Goal: Check status: Check status

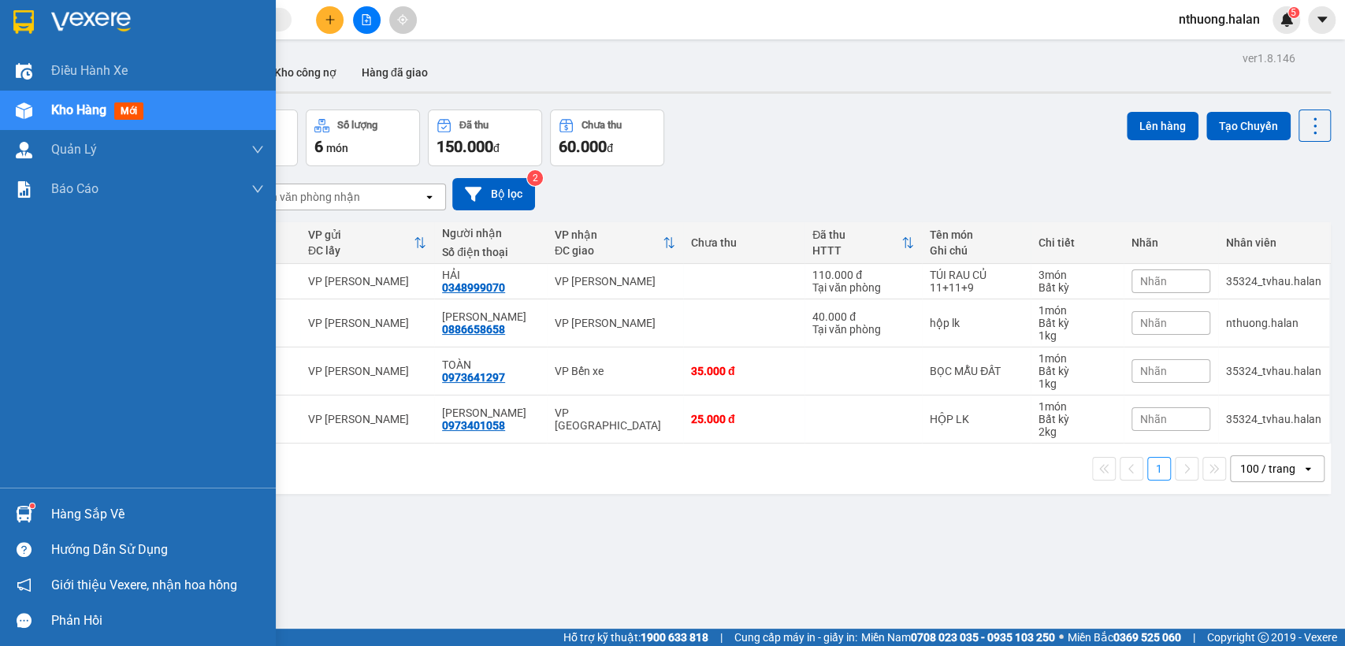
drag, startPoint x: 102, startPoint y: 505, endPoint x: 105, endPoint y: 519, distance: 13.8
click at [102, 506] on div "Hàng sắp về" at bounding box center [157, 515] width 213 height 24
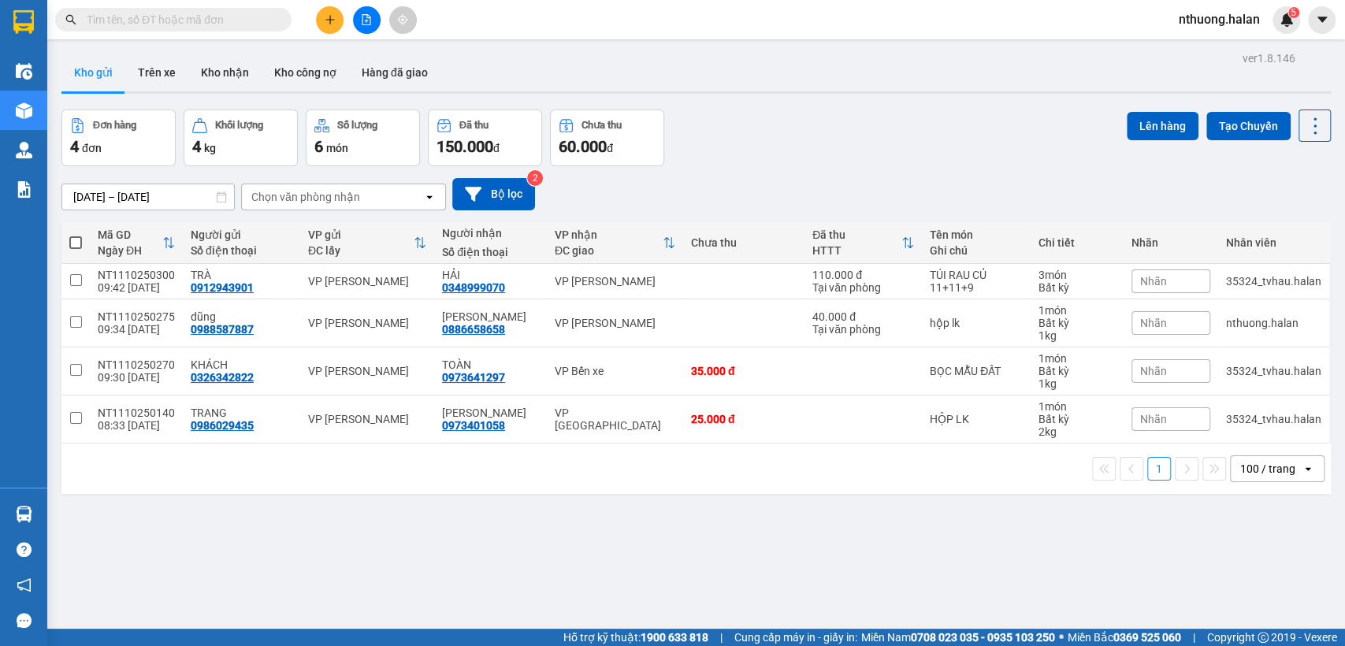
click at [783, 527] on section "Kết quả tìm kiếm ( 0 ) Bộ lọc No Data nthuong.halan 5 Điều hành xe Kho hàng mới…" at bounding box center [672, 323] width 1345 height 646
click at [196, 24] on input "text" at bounding box center [180, 19] width 186 height 17
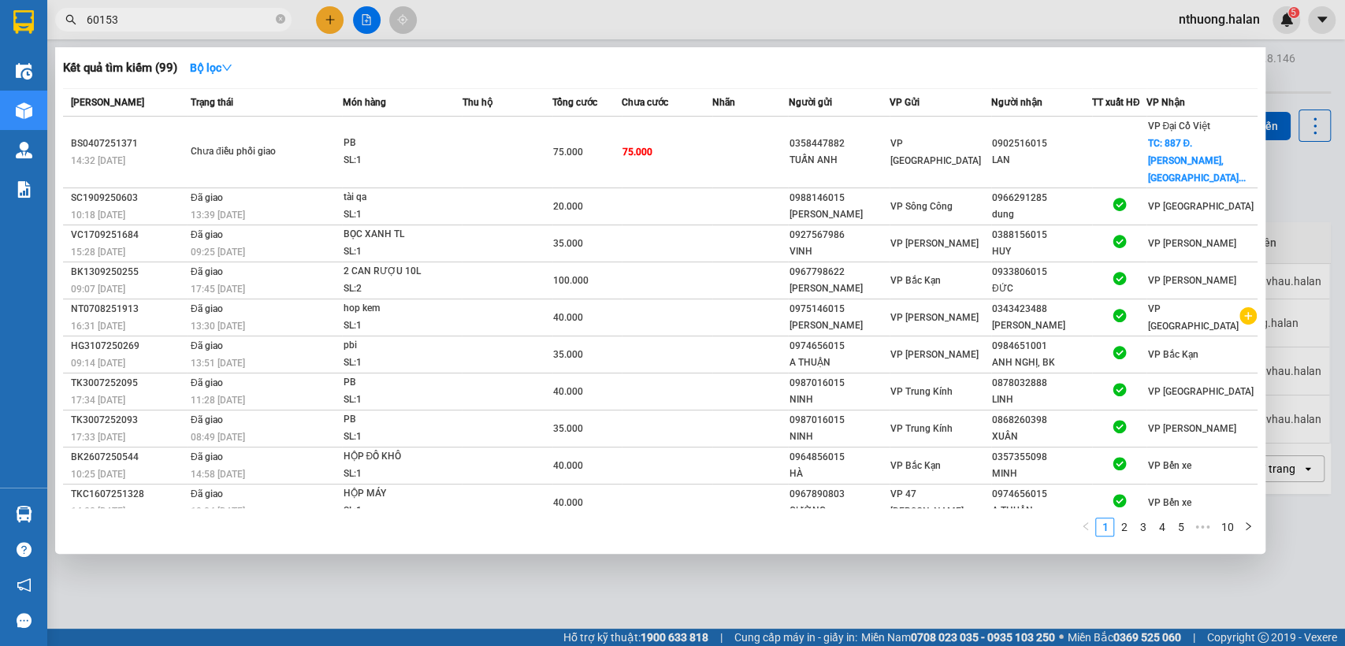
type input "601539"
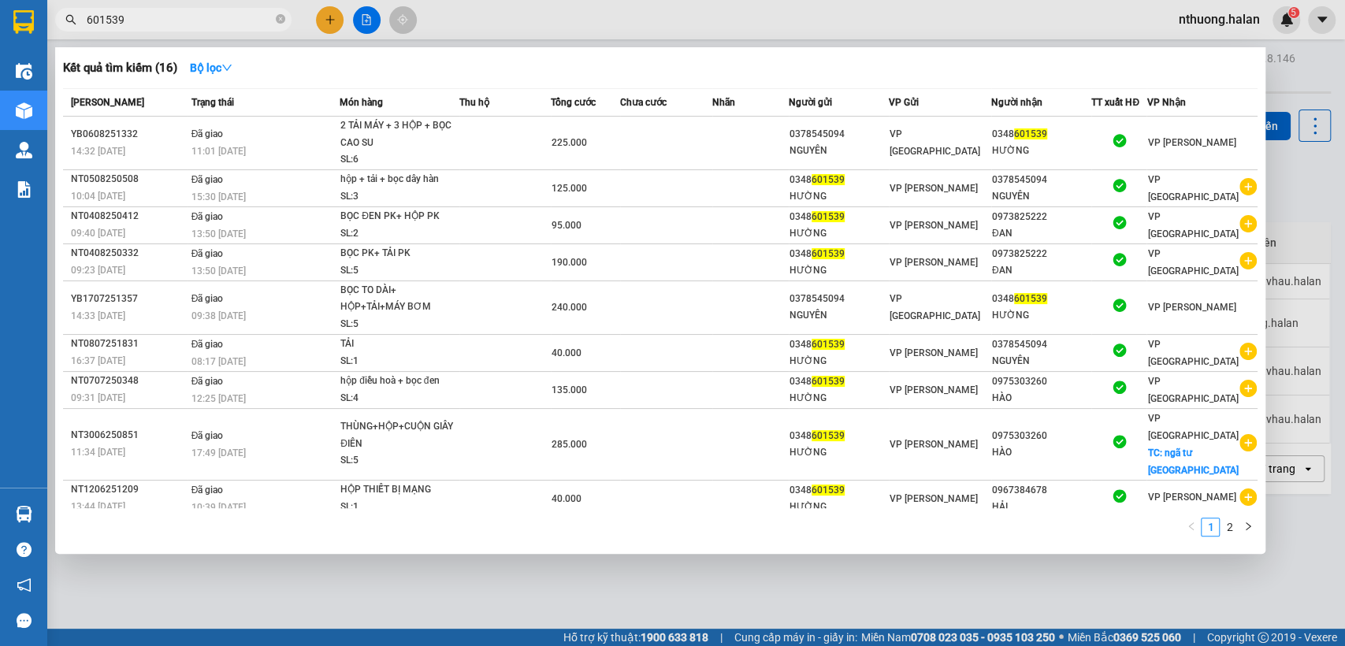
click at [129, 19] on input "601539" at bounding box center [180, 19] width 186 height 17
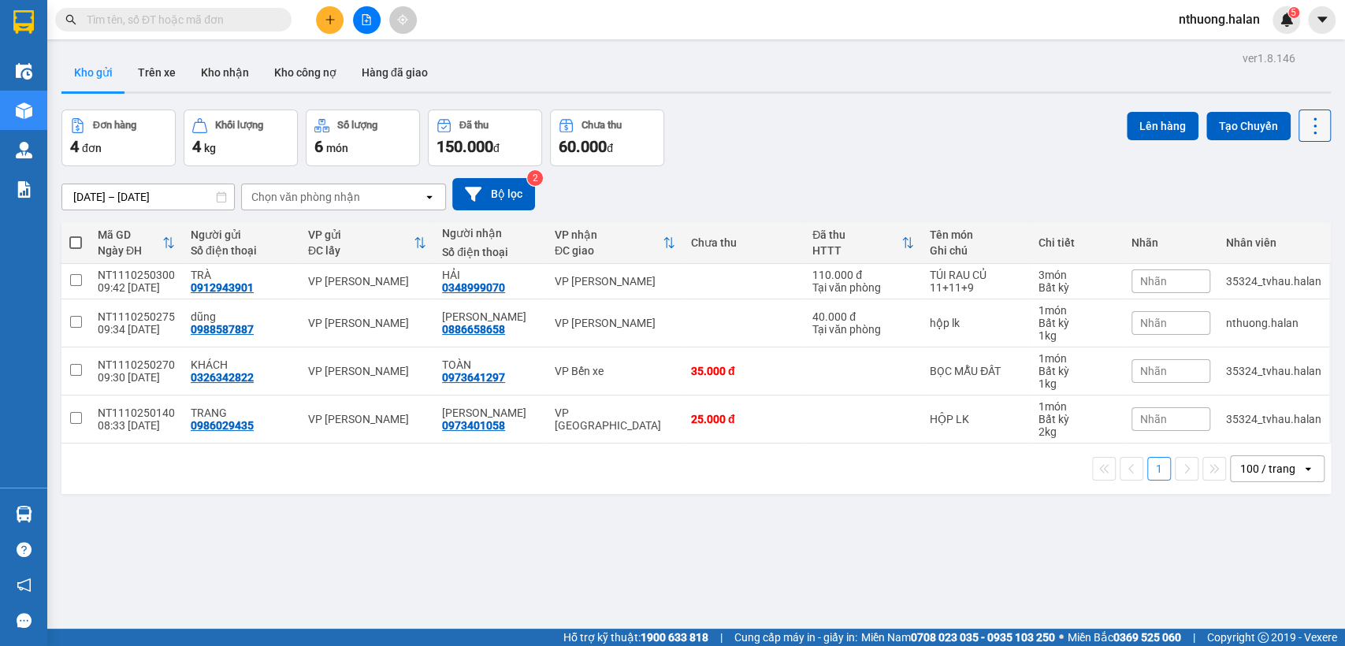
click at [1304, 121] on icon at bounding box center [1315, 126] width 22 height 22
click at [1270, 228] on span "Làm mới" at bounding box center [1278, 225] width 43 height 16
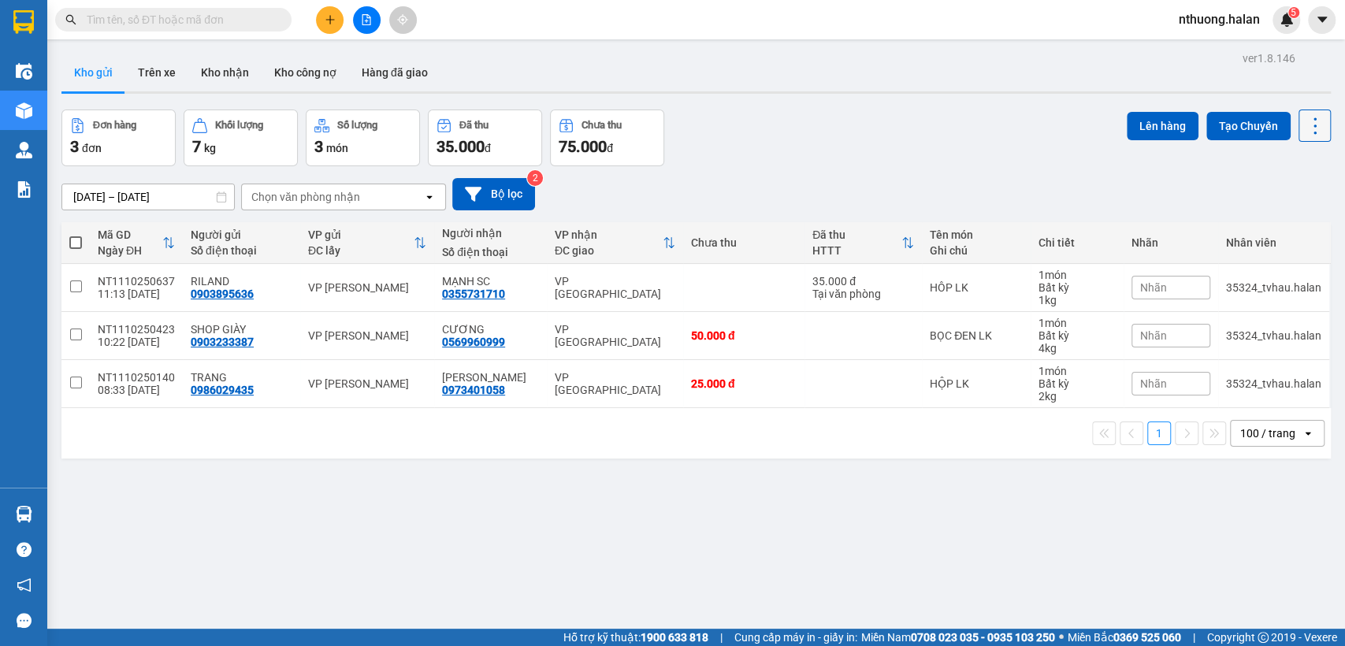
click at [1304, 120] on icon at bounding box center [1315, 126] width 22 height 22
click at [1273, 225] on span "Làm mới" at bounding box center [1278, 225] width 43 height 16
